Goal: Information Seeking & Learning: Learn about a topic

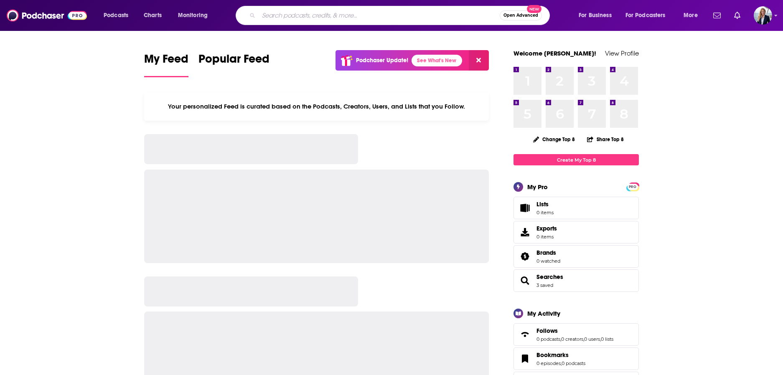
click at [268, 14] on input "Search podcasts, credits, & more..." at bounding box center [379, 15] width 241 height 13
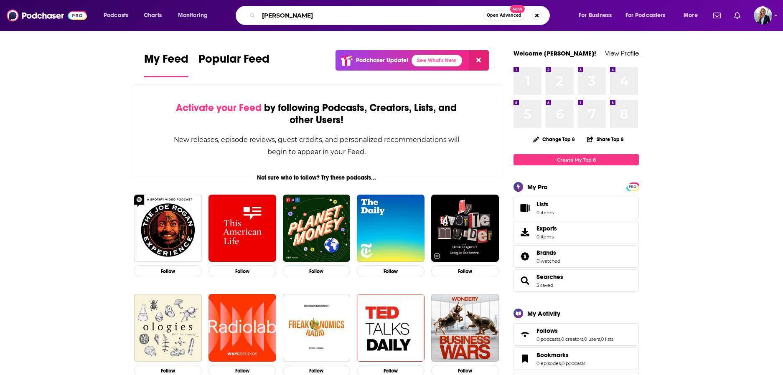
type input "[PERSON_NAME]"
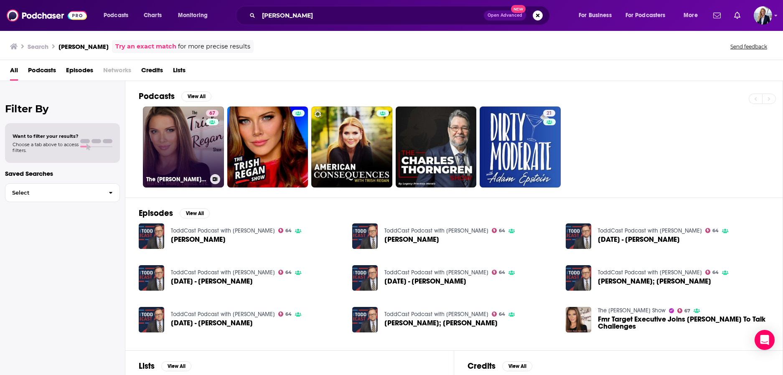
click at [172, 144] on link "67 The [PERSON_NAME] Show" at bounding box center [183, 147] width 81 height 81
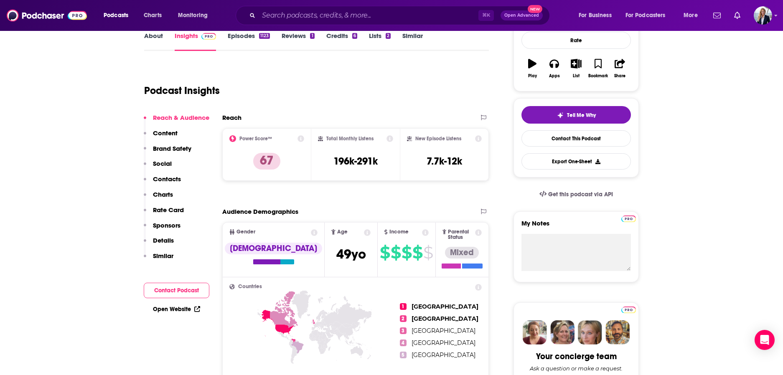
scroll to position [129, 0]
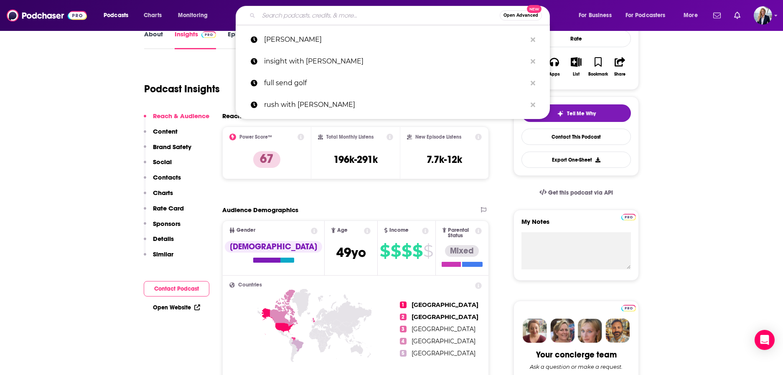
click at [304, 17] on input "Search podcasts, credits, & more..." at bounding box center [379, 15] width 241 height 13
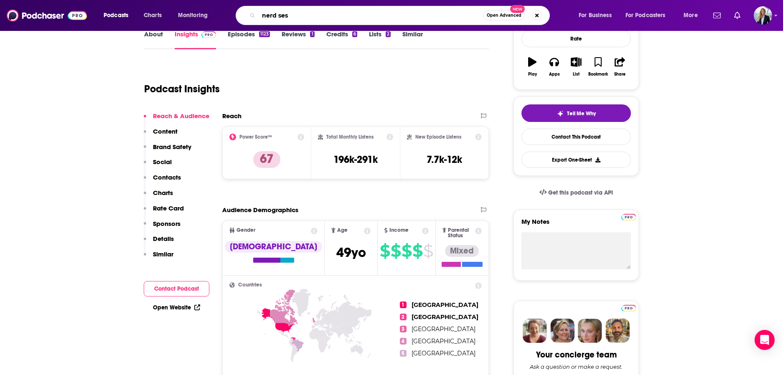
type input "nerd sesh"
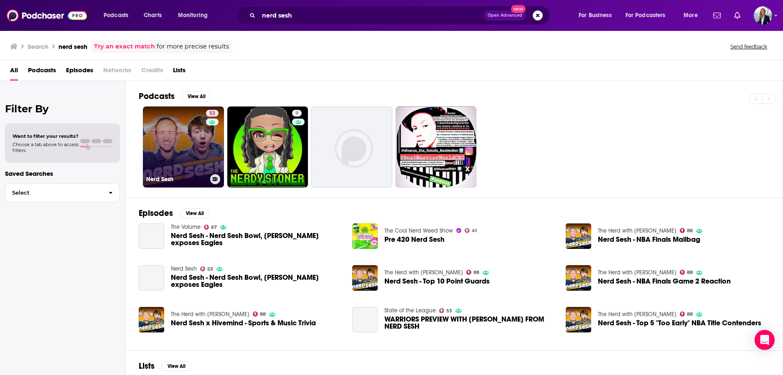
click at [176, 147] on link "53 Nerd Sesh" at bounding box center [183, 147] width 81 height 81
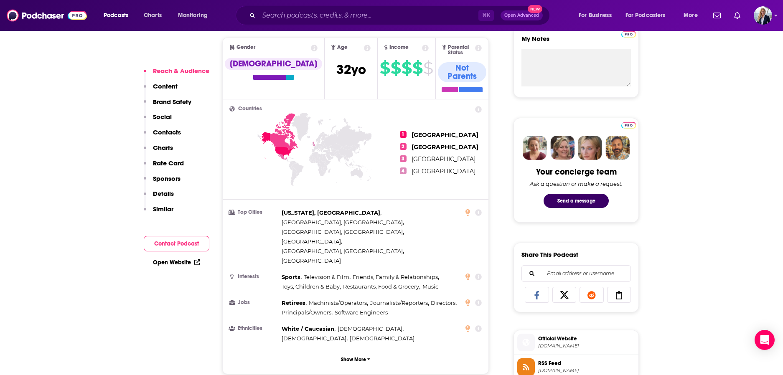
scroll to position [317, 0]
